Goal: Task Accomplishment & Management: Manage account settings

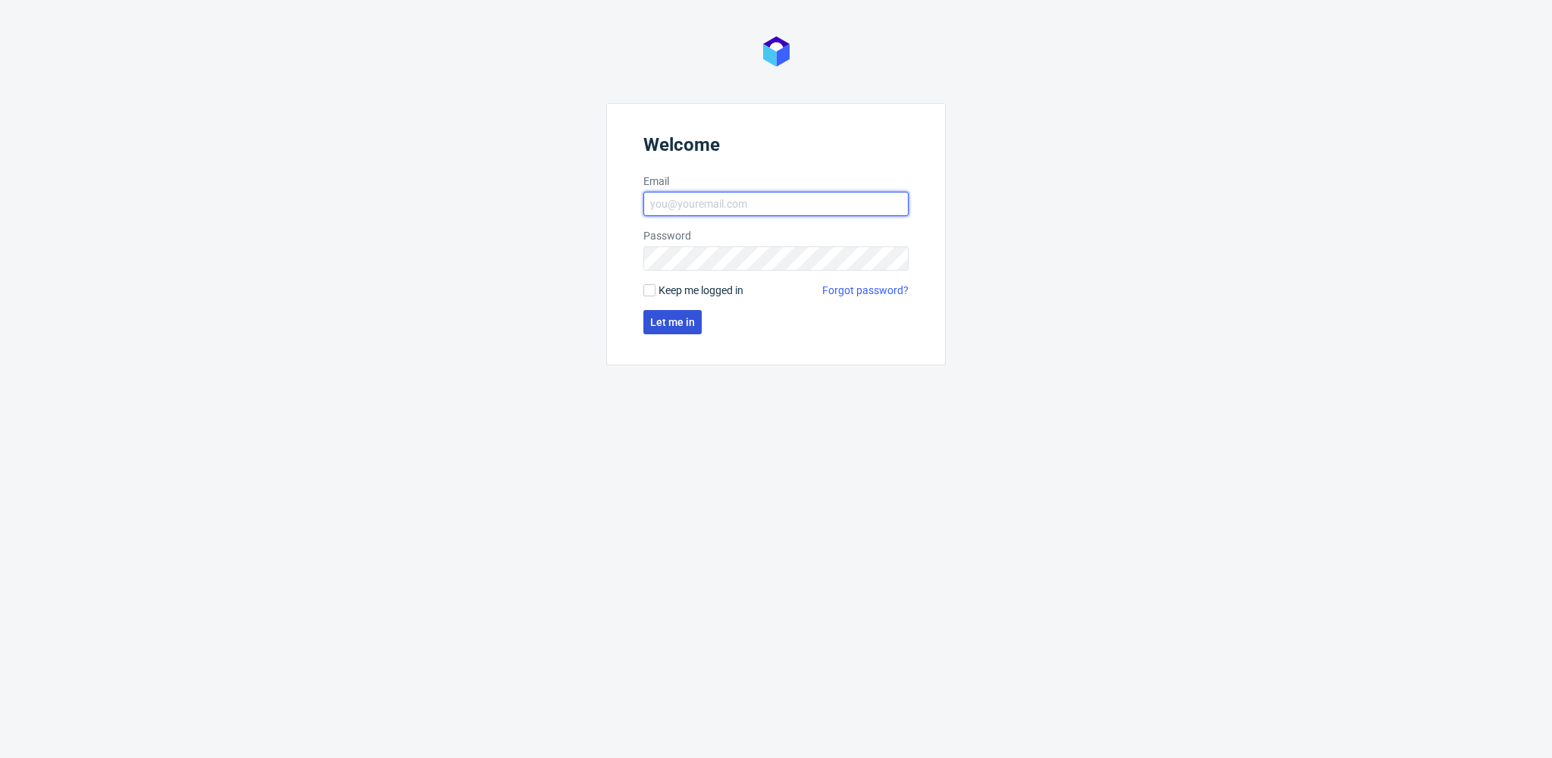
type input "[EMAIL_ADDRESS][PERSON_NAME][DOMAIN_NAME]"
click at [678, 318] on span "Let me in" at bounding box center [672, 322] width 45 height 11
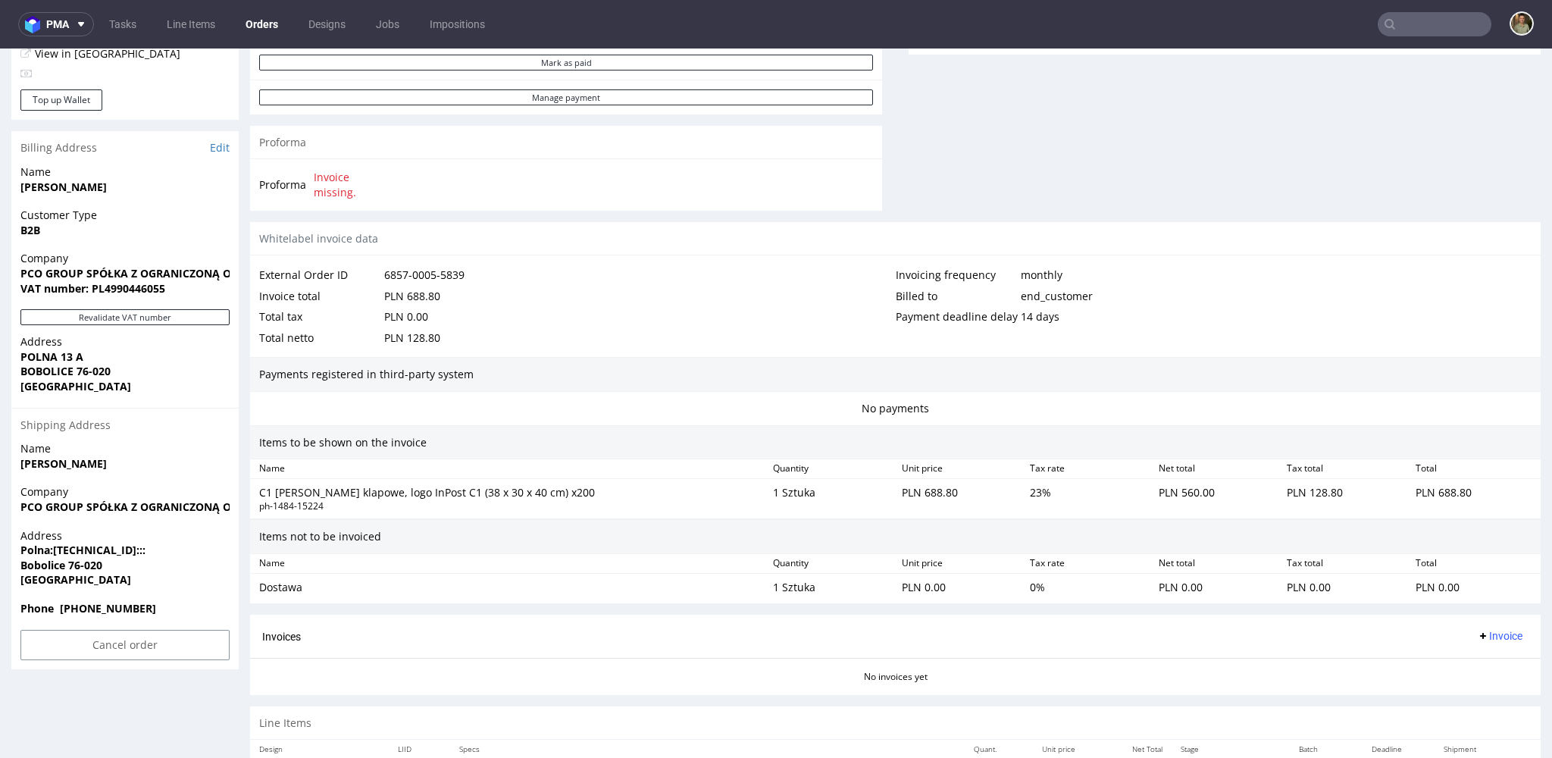
scroll to position [697, 0]
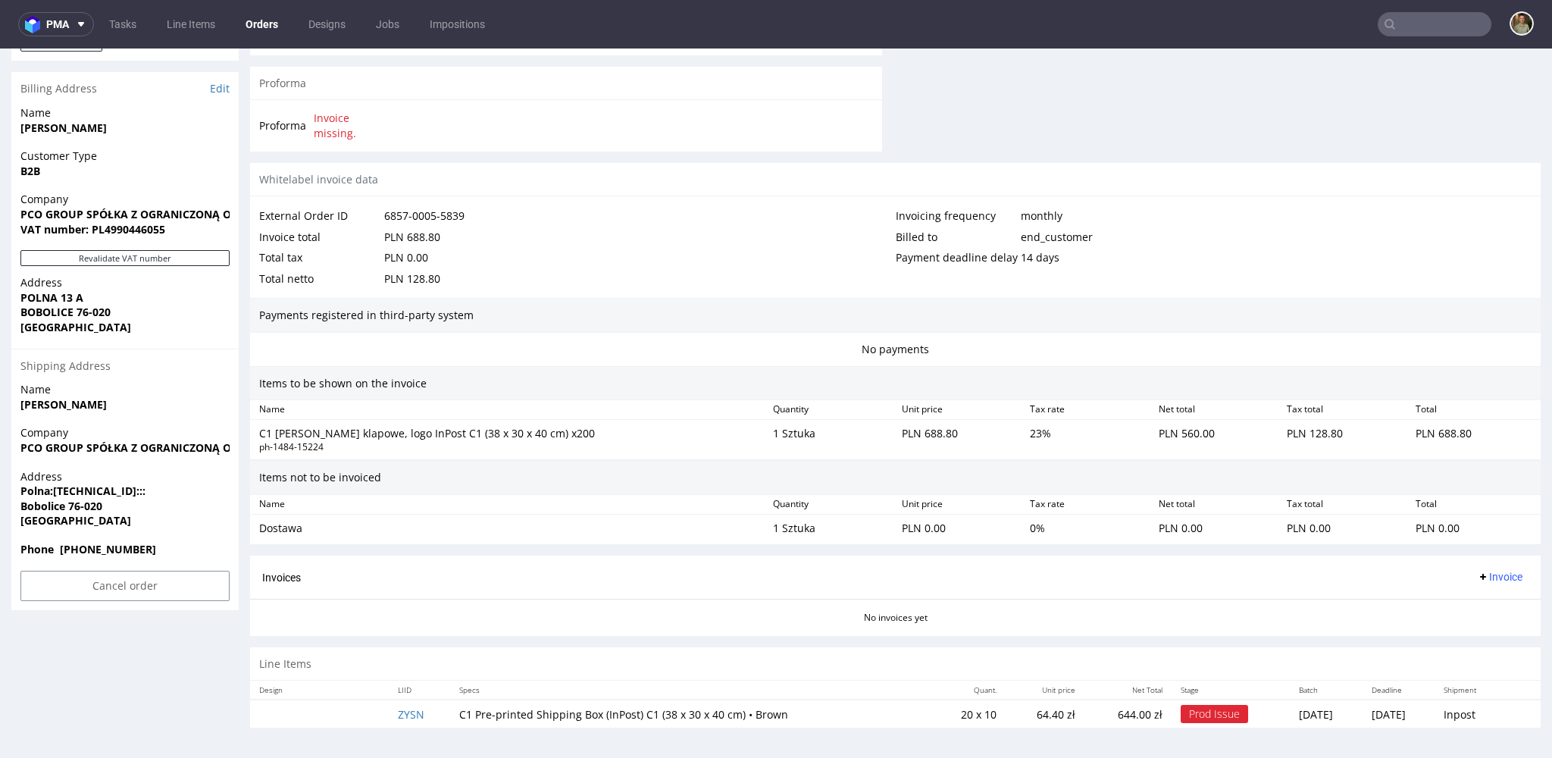
drag, startPoint x: 147, startPoint y: 556, endPoint x: 131, endPoint y: 555, distance: 16.0
click at [147, 556] on div "Phone [PHONE_NUMBER]" at bounding box center [124, 556] width 227 height 29
drag, startPoint x: 129, startPoint y: 546, endPoint x: 82, endPoint y: 547, distance: 47.0
click at [82, 547] on span "Phone [PHONE_NUMBER]" at bounding box center [124, 549] width 209 height 15
copy strong "3485610"
